Goal: Information Seeking & Learning: Learn about a topic

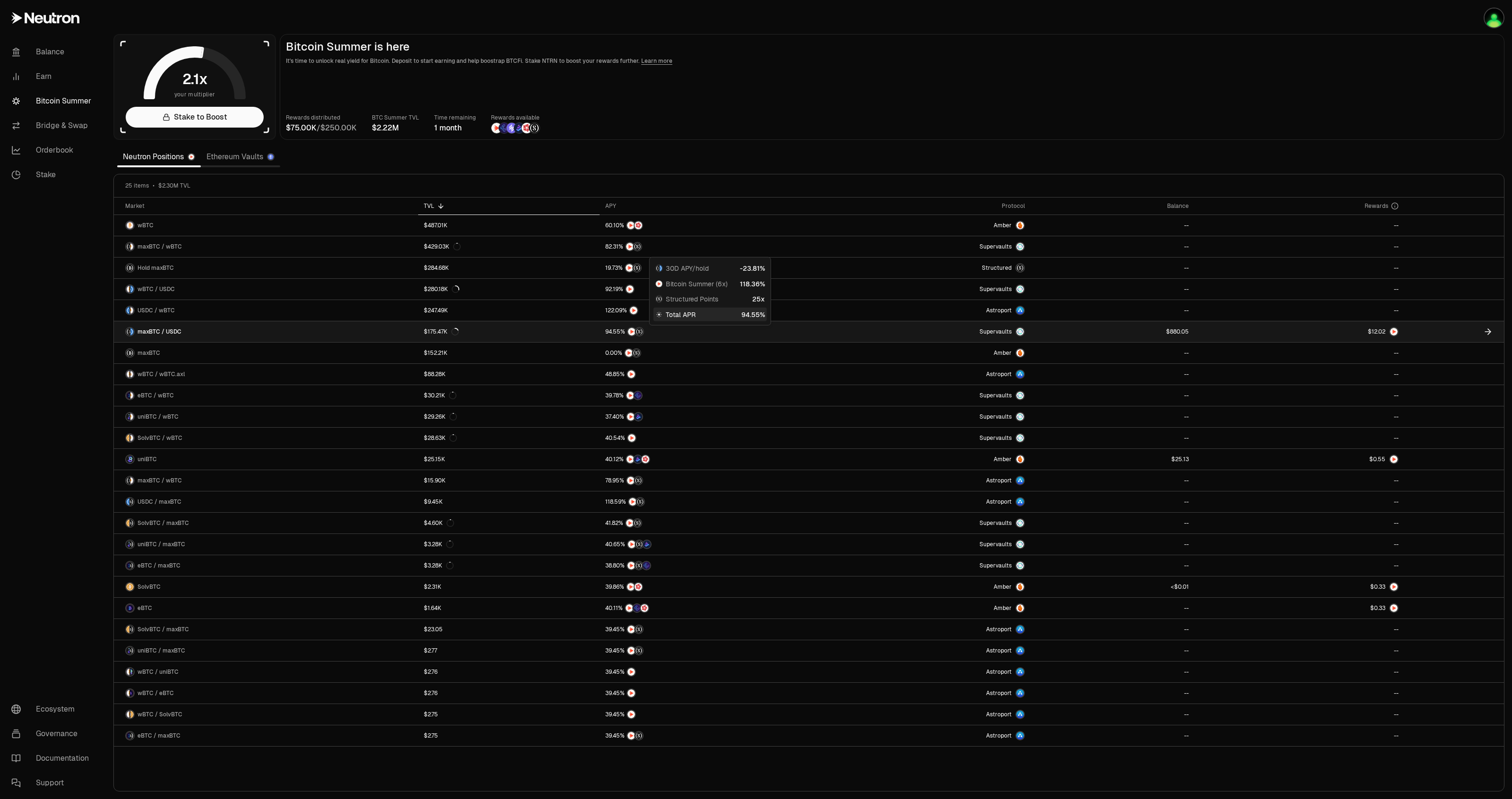
click at [793, 331] on div at bounding box center [708, 332] width 206 height 9
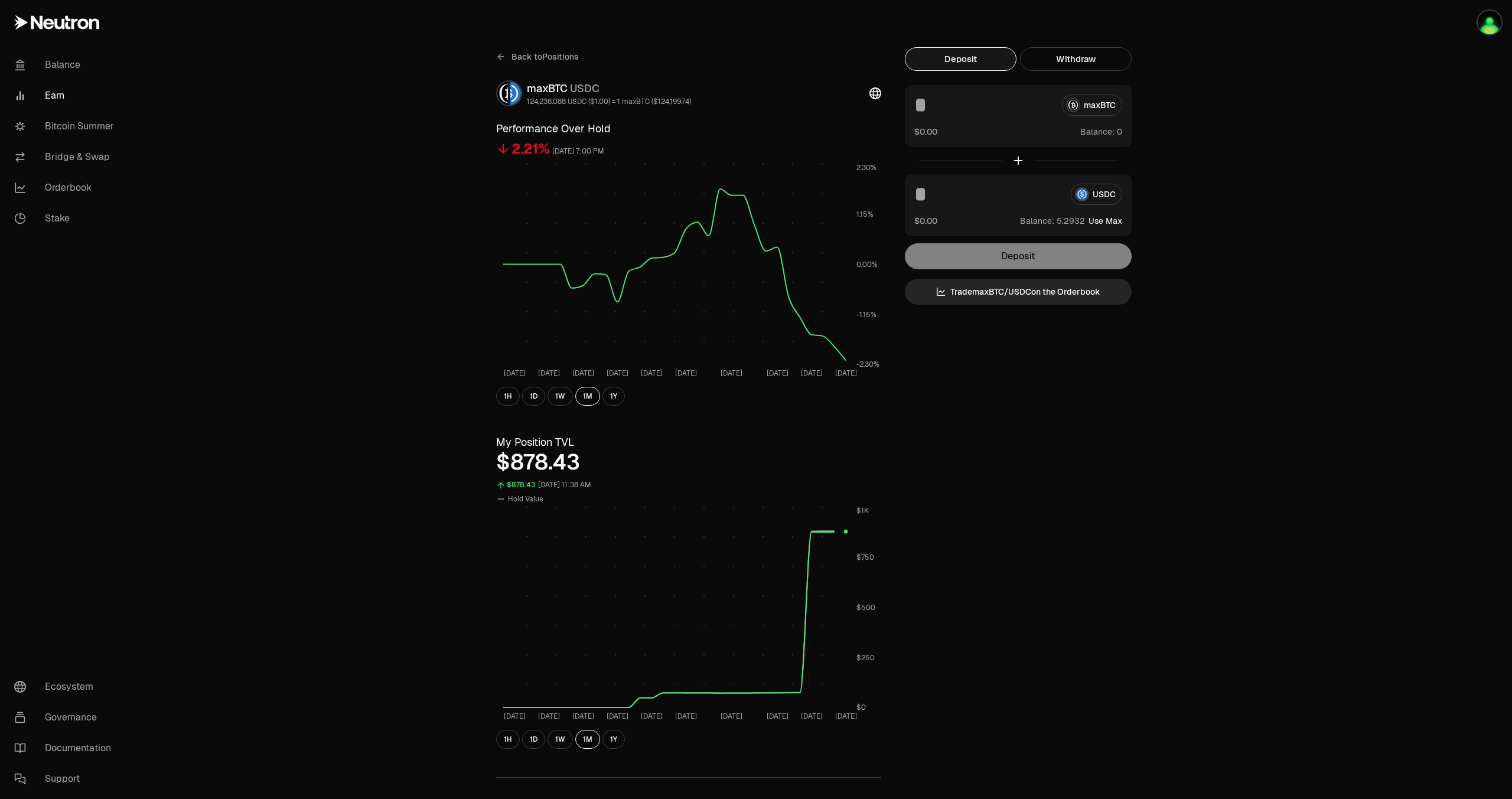
click at [566, 51] on span "Back to Positions" at bounding box center [545, 56] width 67 height 12
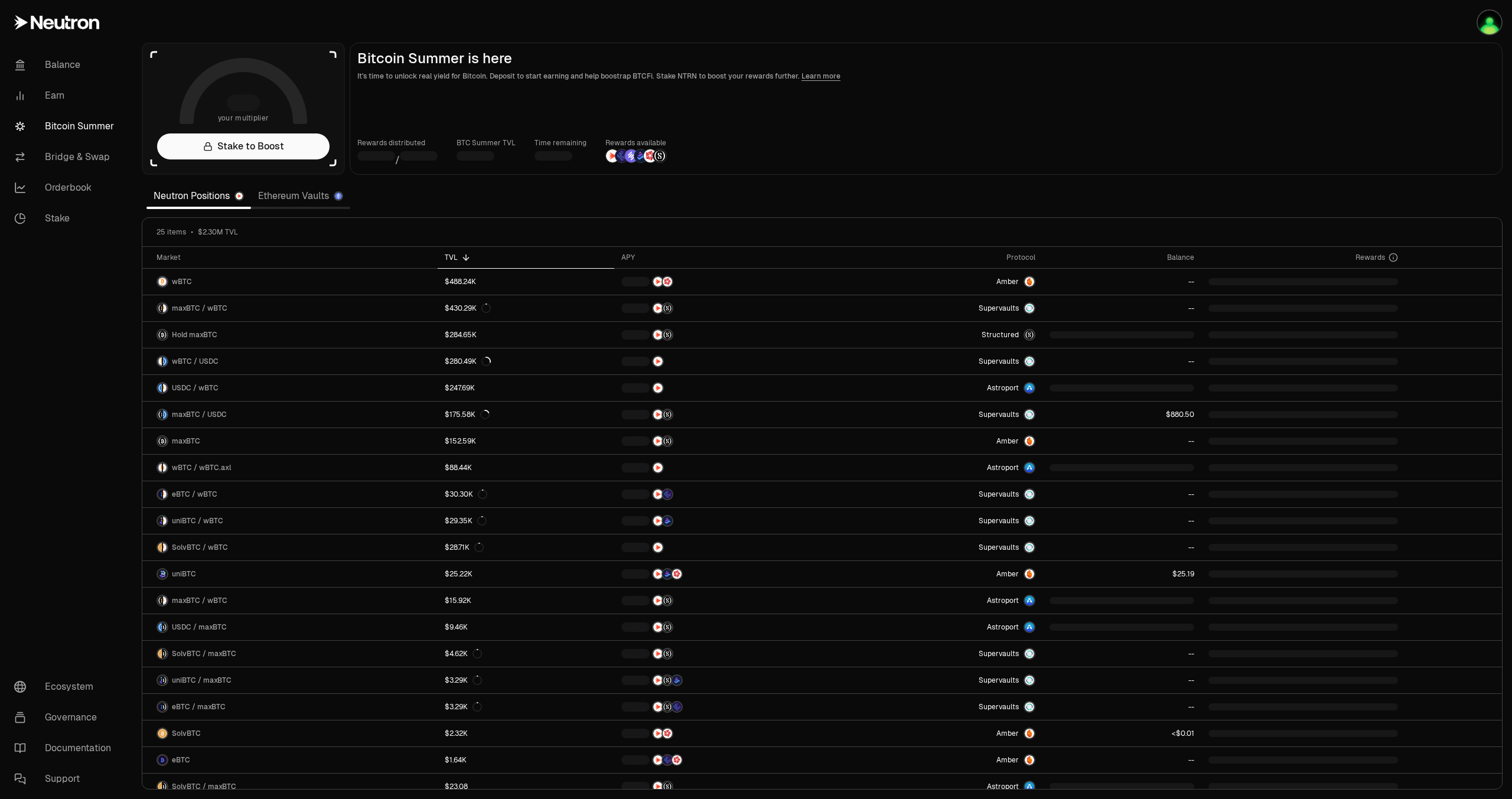
click at [296, 201] on link "Ethereum Vaults" at bounding box center [300, 196] width 99 height 23
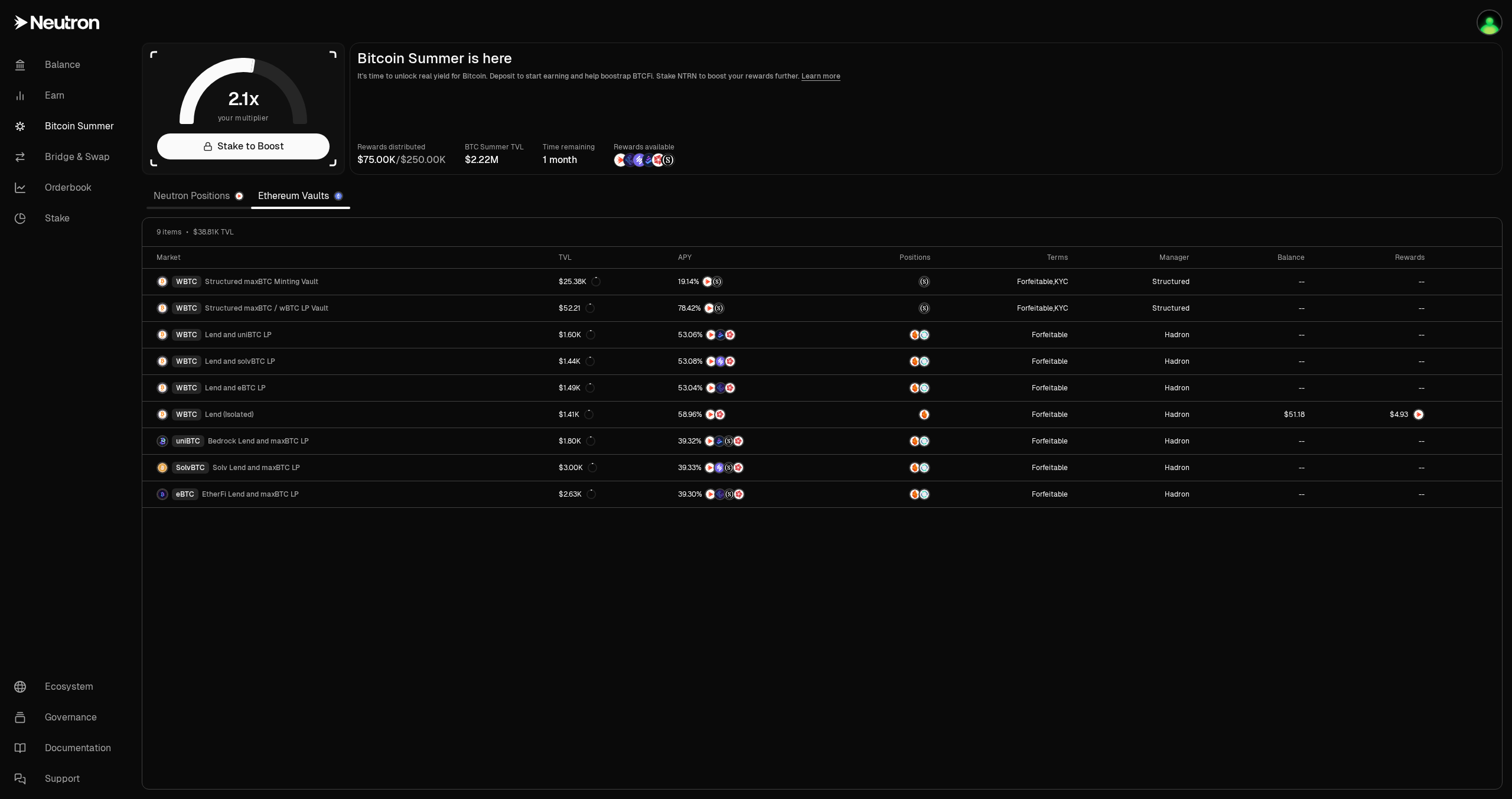
click at [197, 195] on link "Neutron Positions" at bounding box center [199, 196] width 104 height 23
